Goal: Obtain resource: Download file/media

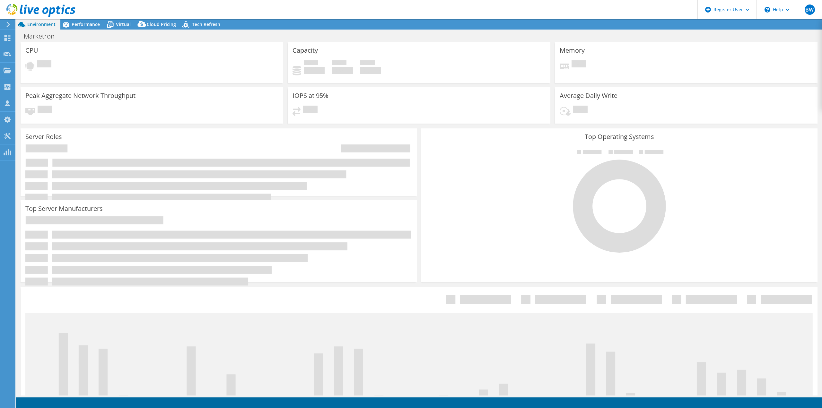
select select "USWest"
select select "USD"
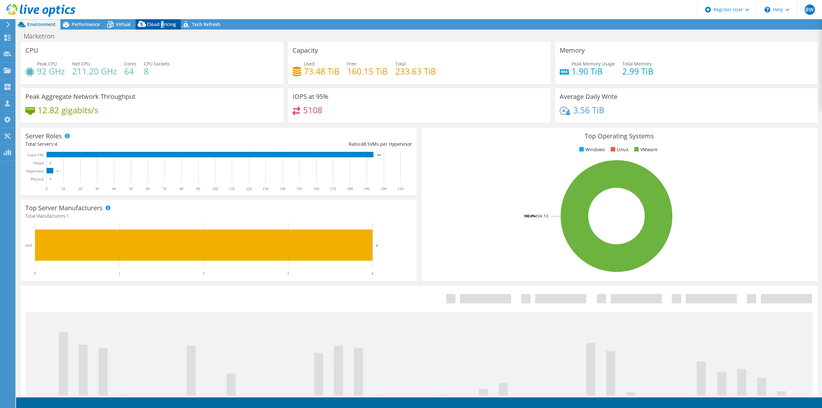
click at [162, 20] on div "Cloud Pricing" at bounding box center [158, 24] width 45 height 10
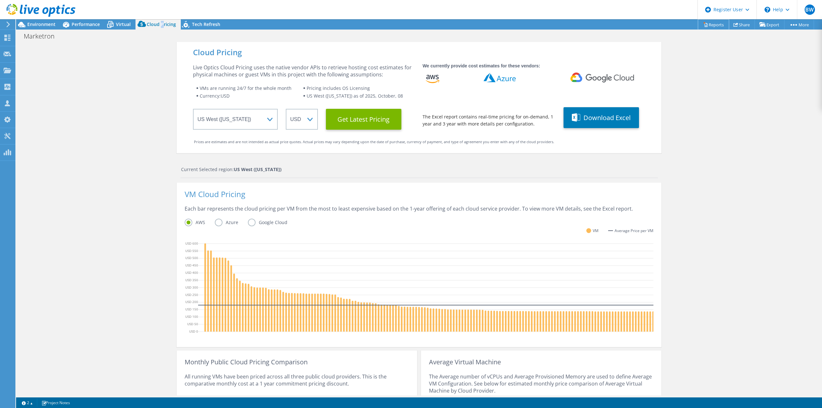
click at [709, 28] on link "Reports" at bounding box center [713, 25] width 31 height 10
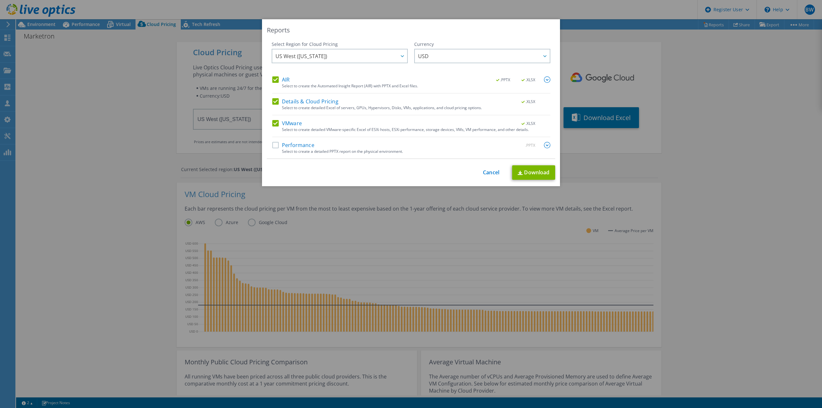
click at [274, 128] on div "VMware .XLSX Select to create detailed VMware-specific Excel of ESXi hosts, ESX…" at bounding box center [411, 128] width 278 height 17
click at [274, 123] on label "VMware" at bounding box center [287, 123] width 30 height 6
click at [0, 0] on input "VMware" at bounding box center [0, 0] width 0 height 0
click at [280, 74] on div "Select Region for Cloud Pricing Asia Pacific ([GEOGRAPHIC_DATA]) [GEOGRAPHIC_DA…" at bounding box center [340, 58] width 136 height 35
click at [275, 80] on label "AIR" at bounding box center [280, 79] width 17 height 6
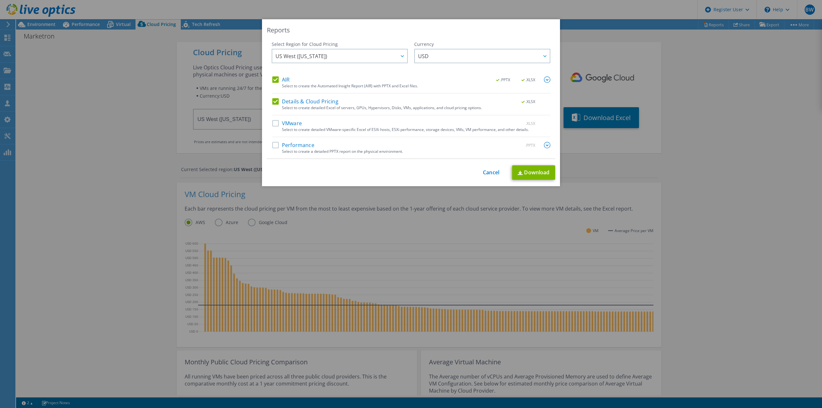
click at [0, 0] on input "AIR" at bounding box center [0, 0] width 0 height 0
click at [274, 106] on div "Details & Cloud Pricing .XLSX Select to create detailed Excel of servers, GPUs,…" at bounding box center [411, 106] width 278 height 17
click at [275, 106] on div "Details & Cloud Pricing .XLSX Select to create detailed Excel of servers, GPUs,…" at bounding box center [411, 106] width 278 height 17
click at [275, 103] on label "Details & Cloud Pricing" at bounding box center [305, 101] width 66 height 6
click at [0, 0] on input "Details & Cloud Pricing" at bounding box center [0, 0] width 0 height 0
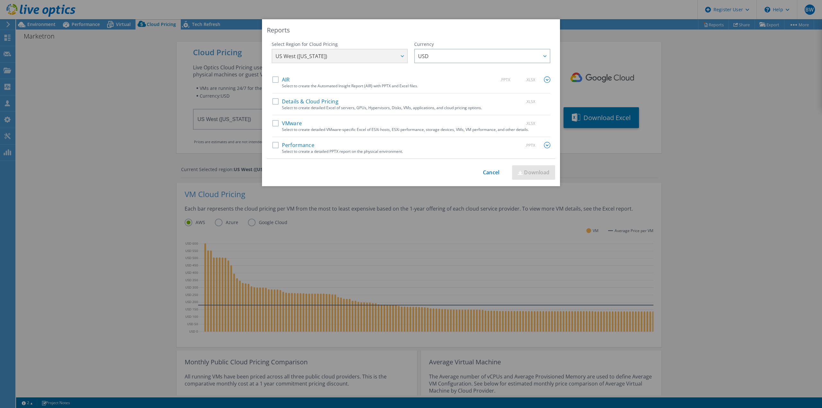
click at [273, 79] on label "AIR" at bounding box center [280, 79] width 17 height 6
click at [0, 0] on input "AIR" at bounding box center [0, 0] width 0 height 0
click at [535, 169] on link "Download" at bounding box center [533, 172] width 43 height 14
